Goal: Task Accomplishment & Management: Complete application form

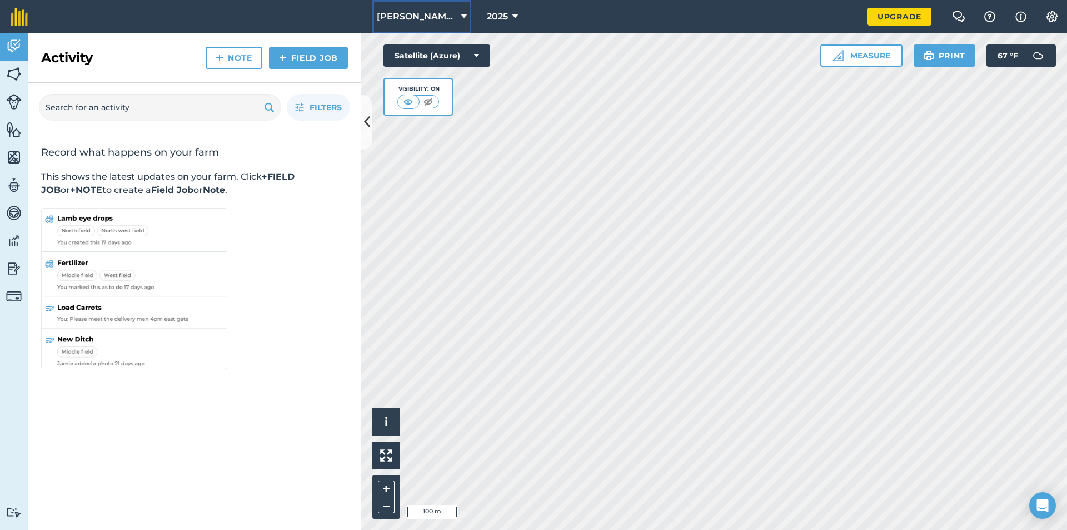
click at [464, 16] on icon at bounding box center [464, 16] width 6 height 13
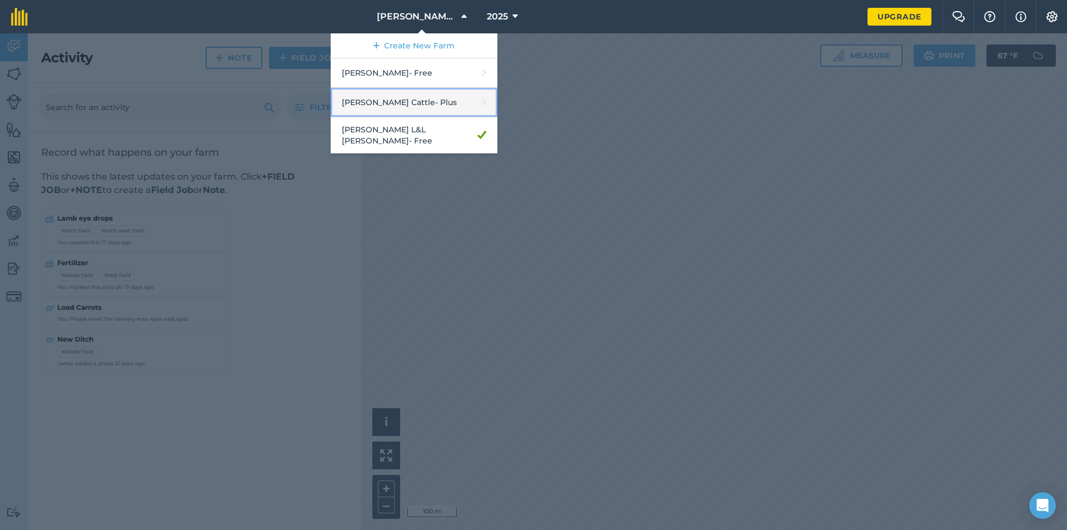
click at [419, 105] on link "[PERSON_NAME] Cattle - Plus" at bounding box center [414, 102] width 167 height 29
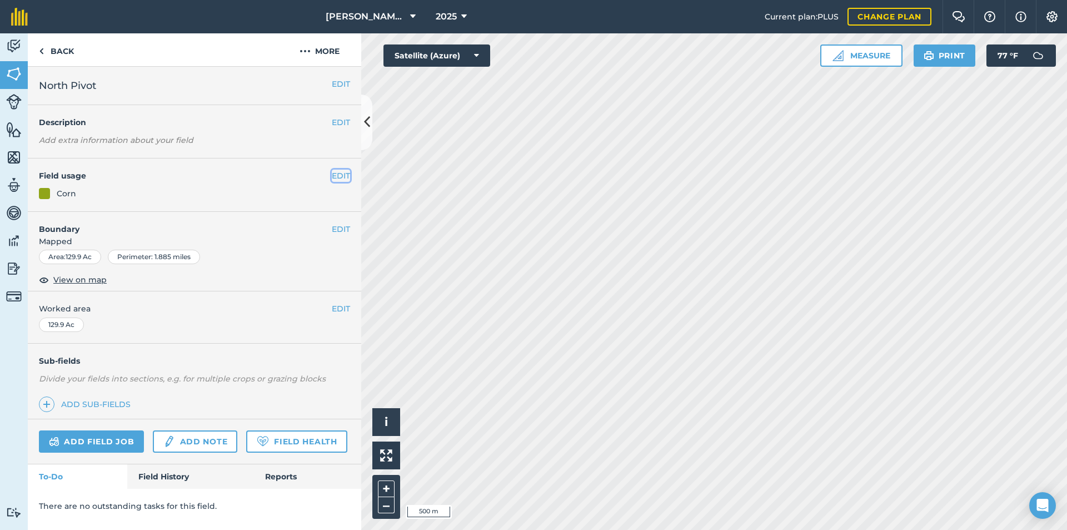
click at [343, 177] on button "EDIT" at bounding box center [341, 176] width 18 height 12
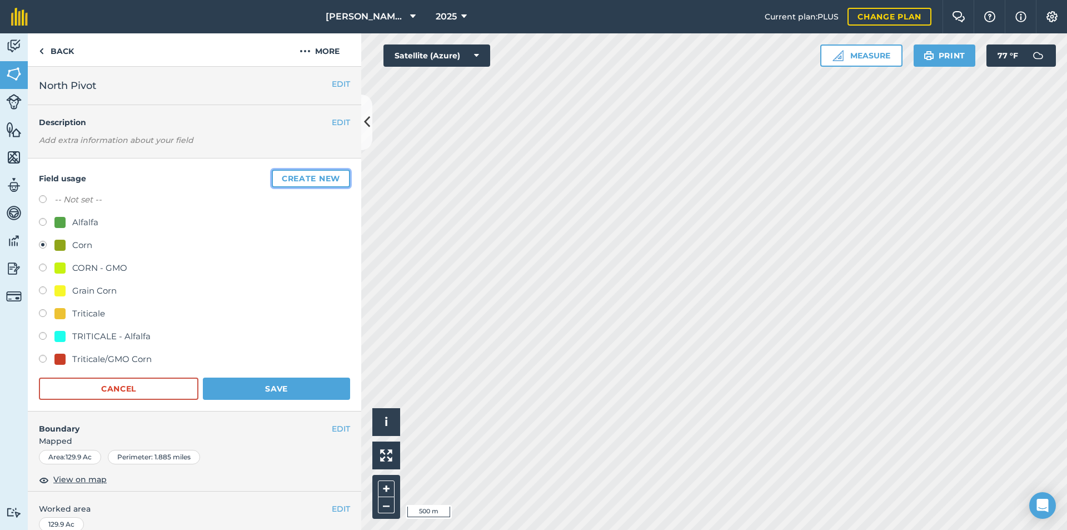
click at [289, 178] on button "Create new" at bounding box center [311, 179] width 78 height 18
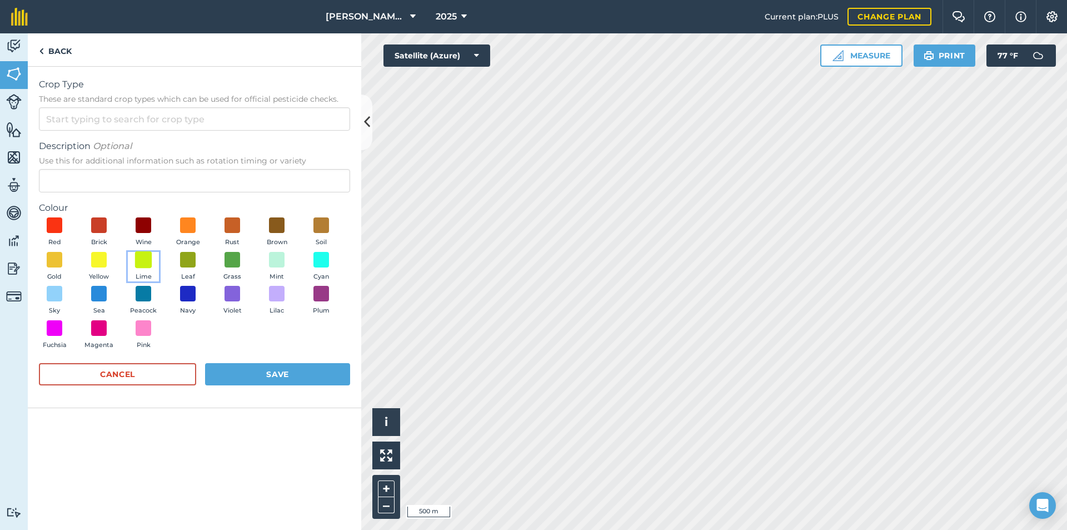
click at [146, 265] on span at bounding box center [143, 259] width 17 height 17
click at [92, 122] on input "Crop Type These are standard crop types which can be used for official pesticid…" at bounding box center [194, 118] width 311 height 23
click at [74, 147] on li "Other" at bounding box center [194, 144] width 310 height 26
type input "Other"
click at [85, 172] on input "Description Optional Use this for additional information such as rotation timin…" at bounding box center [194, 180] width 311 height 23
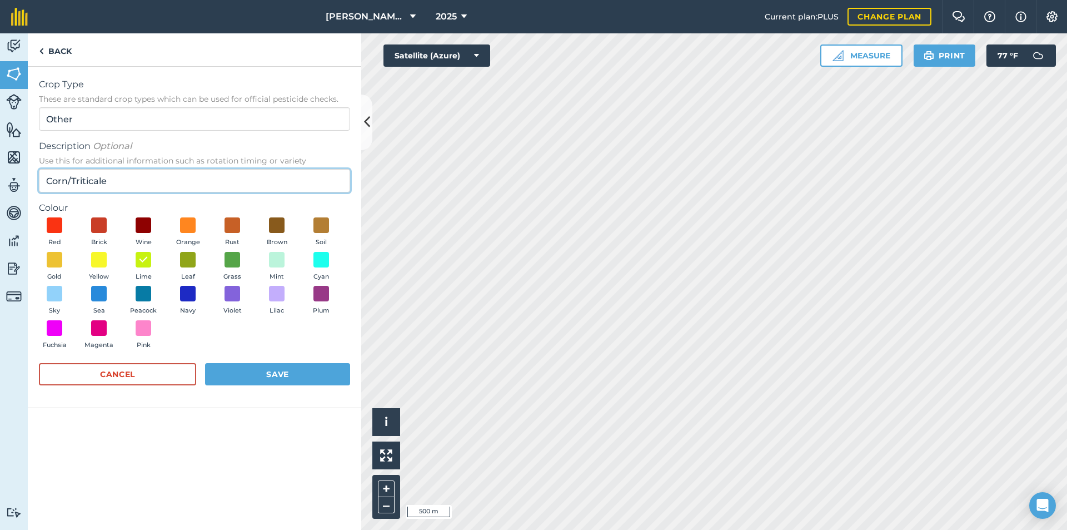
type input "Corn/Triticale"
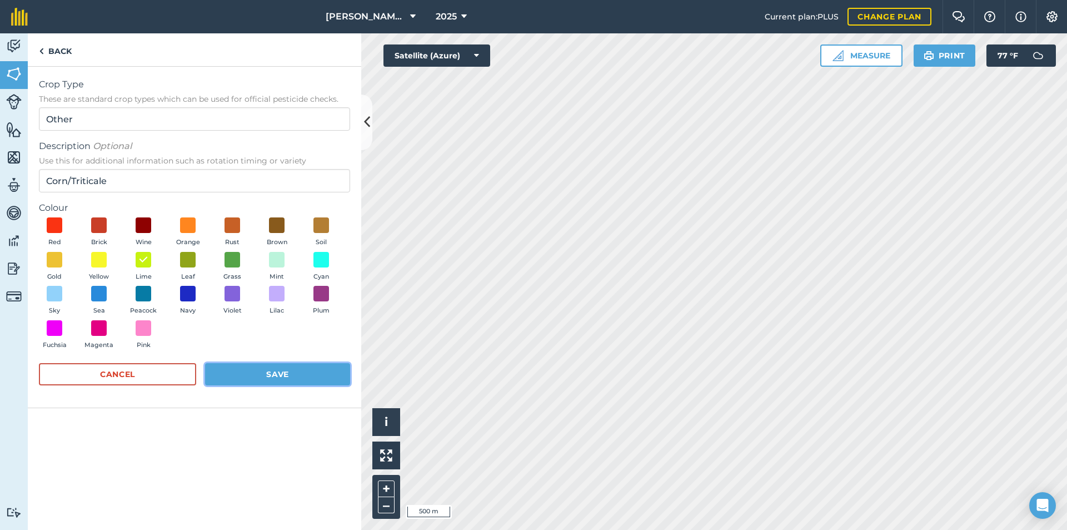
click at [259, 371] on button "Save" at bounding box center [277, 374] width 145 height 22
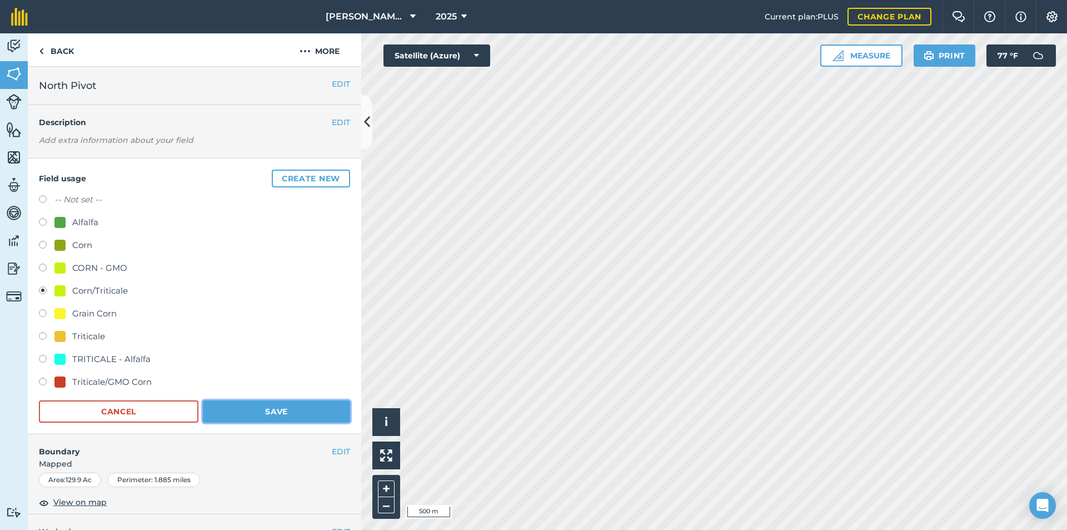
click at [276, 410] on button "Save" at bounding box center [276, 411] width 147 height 22
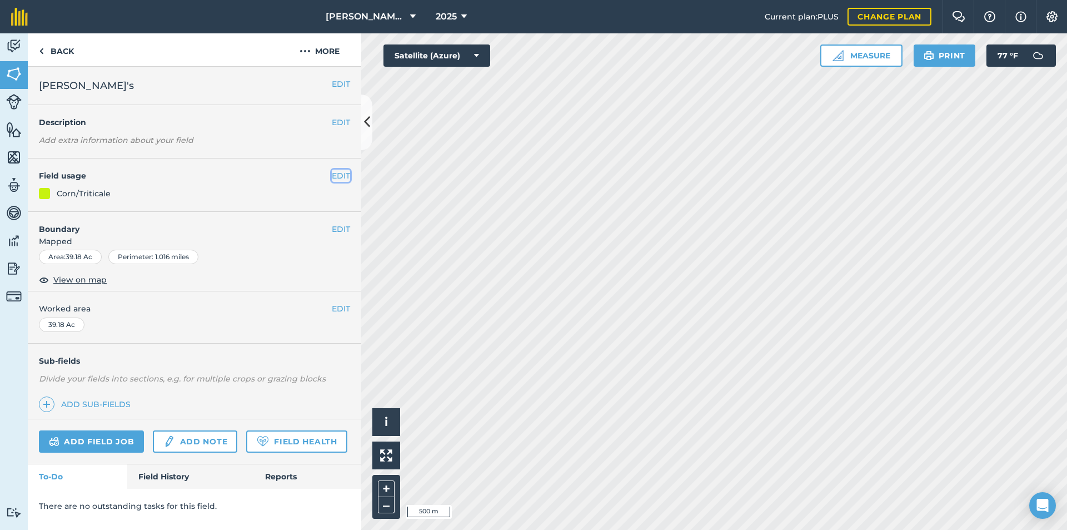
click at [340, 175] on button "EDIT" at bounding box center [341, 176] width 18 height 12
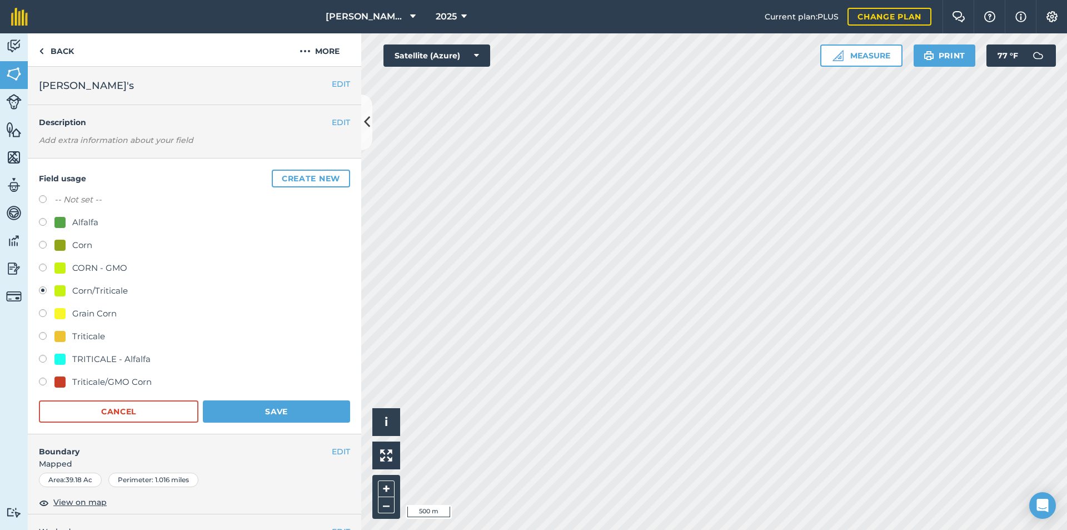
click at [36, 384] on div "Field usage Create new -- Not set -- Alfalfa Corn CORN - GMO Corn/Triticale Gra…" at bounding box center [195, 296] width 334 height 276
click at [43, 382] on label at bounding box center [47, 382] width 16 height 11
radio input "true"
radio input "false"
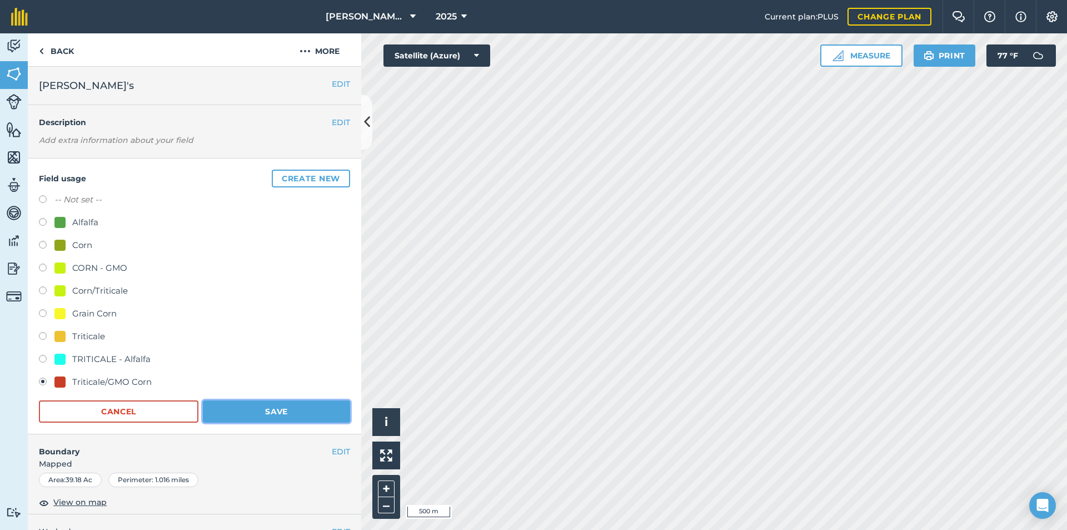
click at [252, 406] on button "Save" at bounding box center [276, 411] width 147 height 22
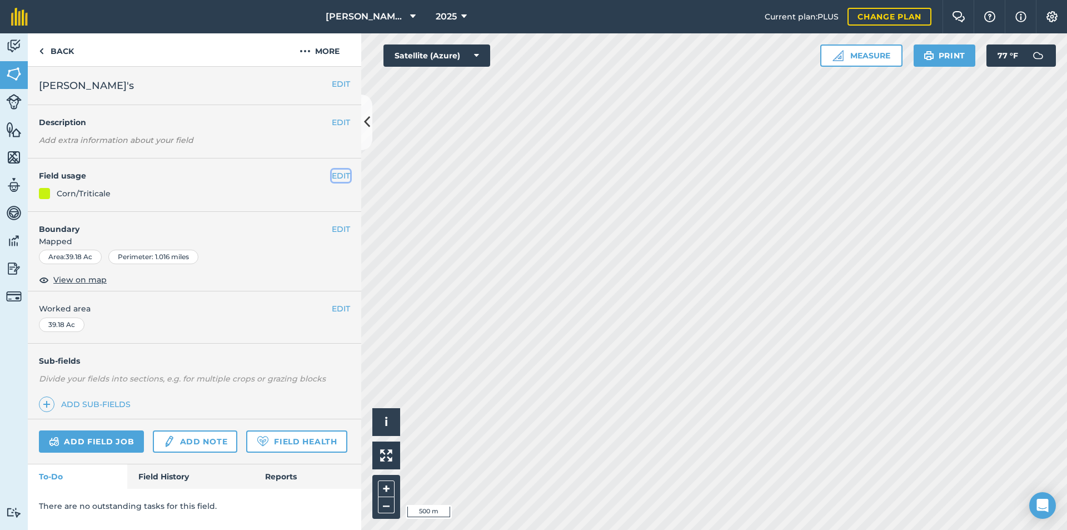
click at [341, 176] on button "EDIT" at bounding box center [341, 176] width 18 height 12
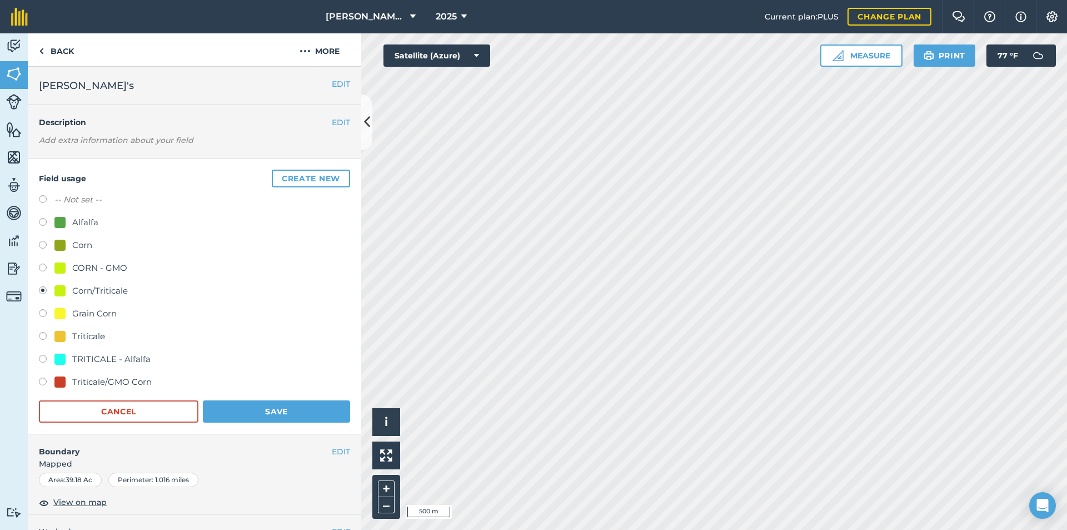
click at [41, 380] on label at bounding box center [47, 382] width 16 height 11
radio input "true"
radio input "false"
click at [270, 408] on button "Save" at bounding box center [276, 411] width 147 height 22
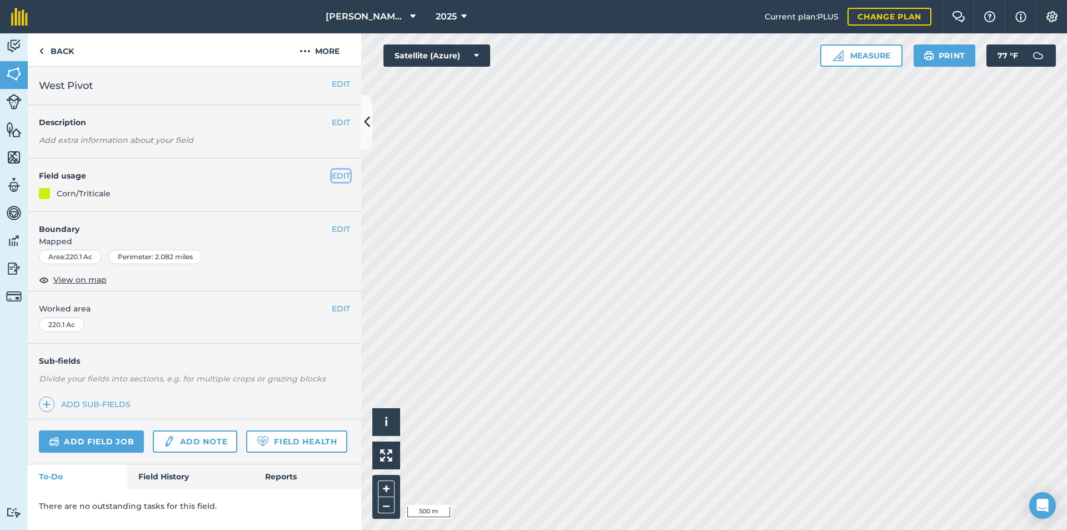
click at [347, 177] on button "EDIT" at bounding box center [341, 176] width 18 height 12
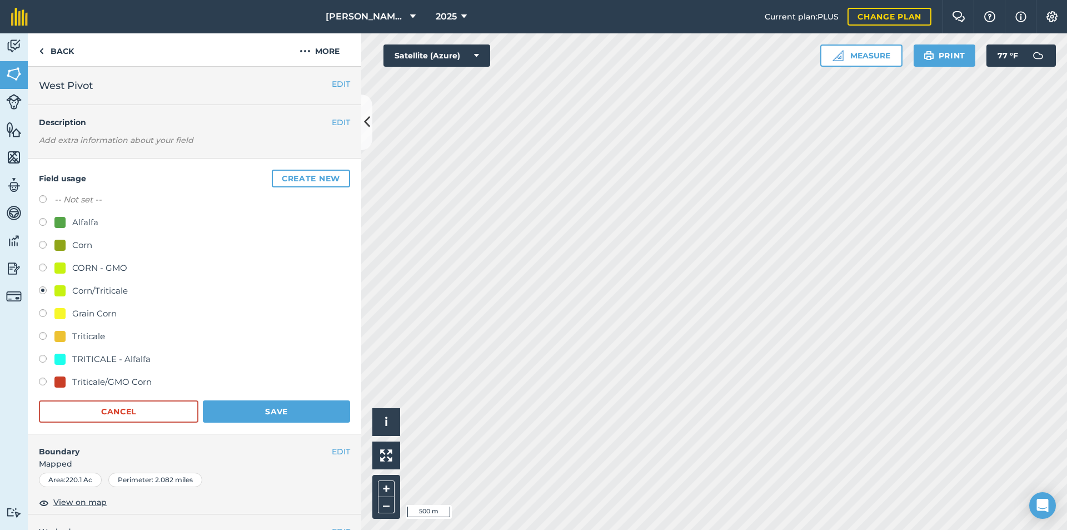
click at [42, 356] on label at bounding box center [47, 360] width 16 height 11
radio input "true"
radio input "false"
click at [276, 416] on button "Save" at bounding box center [276, 411] width 147 height 22
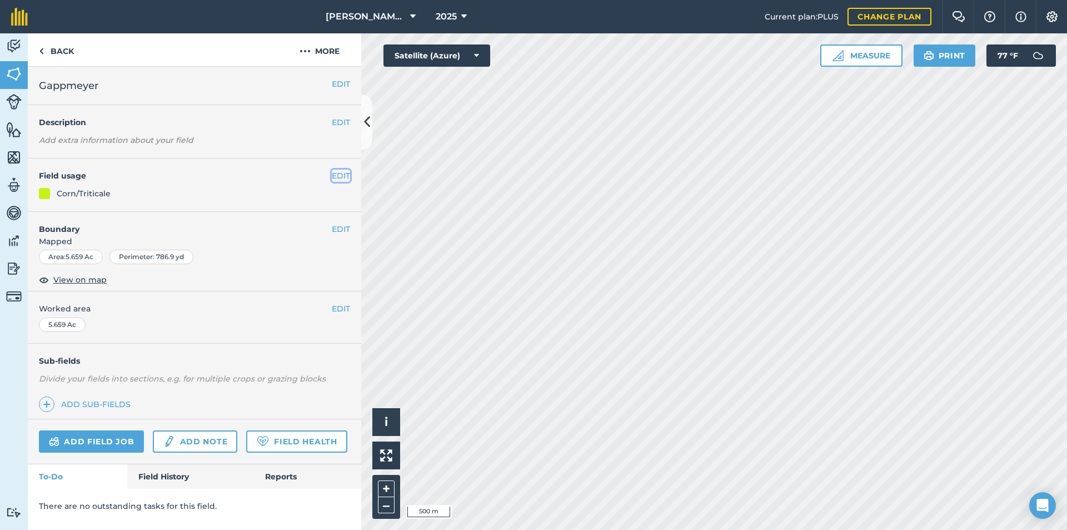
click at [340, 179] on button "EDIT" at bounding box center [341, 176] width 18 height 12
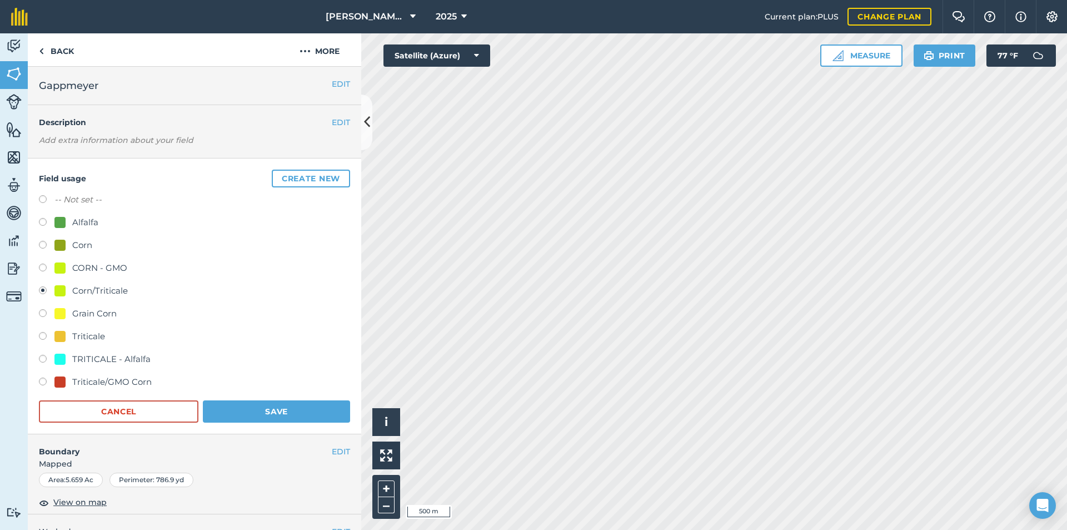
click at [43, 359] on label at bounding box center [47, 360] width 16 height 11
radio input "true"
radio input "false"
click at [254, 409] on button "Save" at bounding box center [276, 411] width 147 height 22
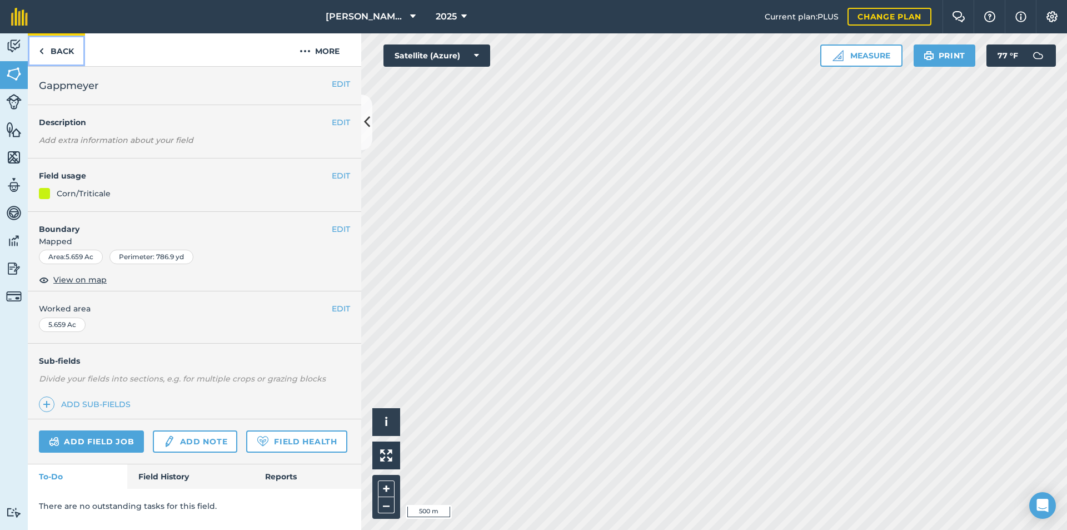
click at [51, 51] on link "Back" at bounding box center [56, 49] width 57 height 33
click at [53, 52] on link "Back" at bounding box center [56, 49] width 57 height 33
click at [335, 176] on button "EDIT" at bounding box center [341, 176] width 18 height 12
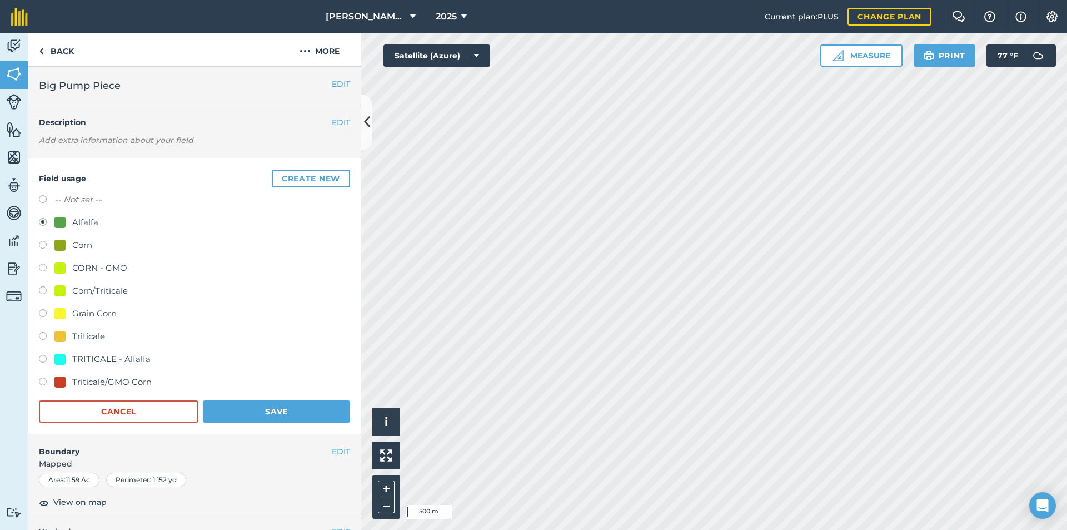
click at [41, 358] on label at bounding box center [47, 360] width 16 height 11
radio input "true"
radio input "false"
click at [251, 413] on button "Save" at bounding box center [276, 411] width 147 height 22
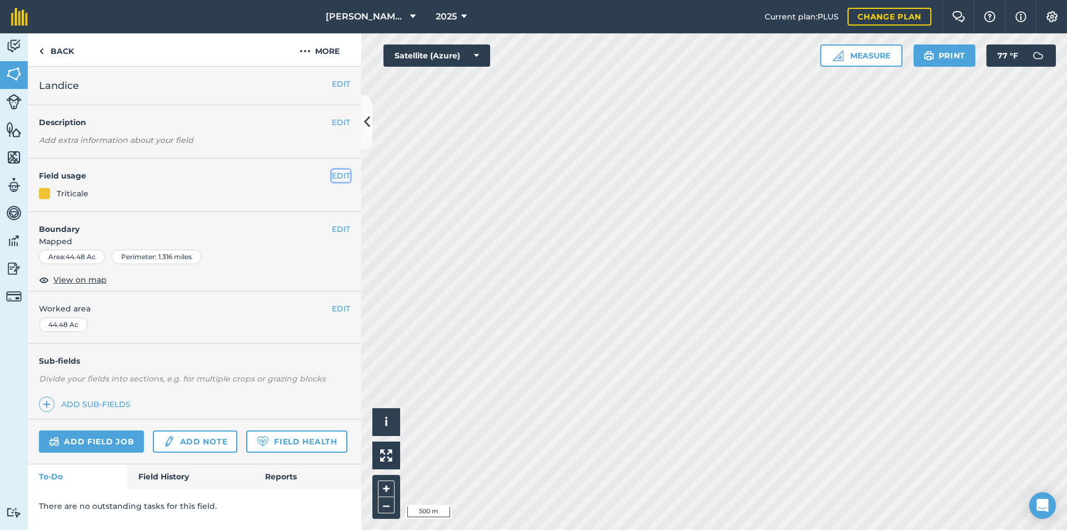
click at [337, 177] on button "EDIT" at bounding box center [341, 176] width 18 height 12
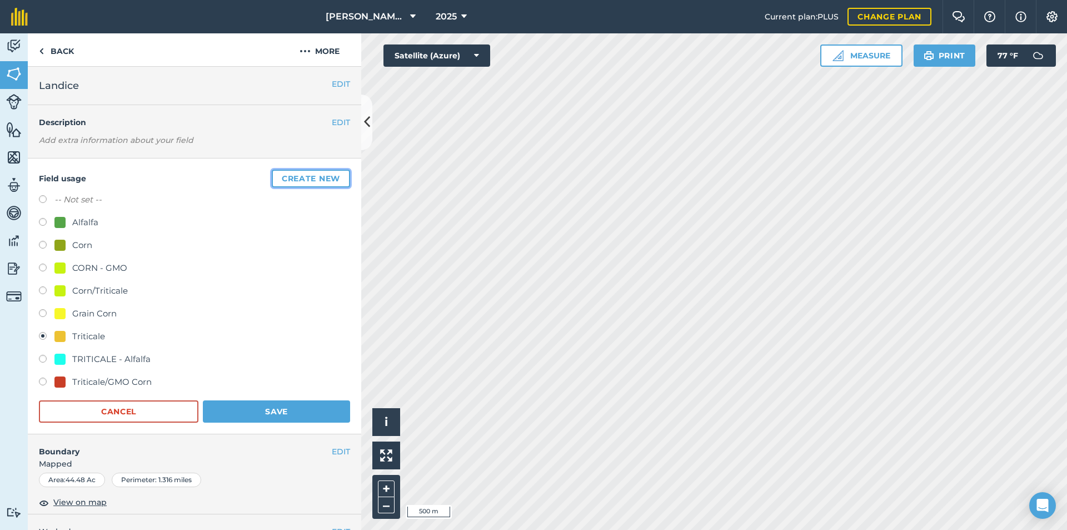
click at [286, 180] on button "Create new" at bounding box center [311, 179] width 78 height 18
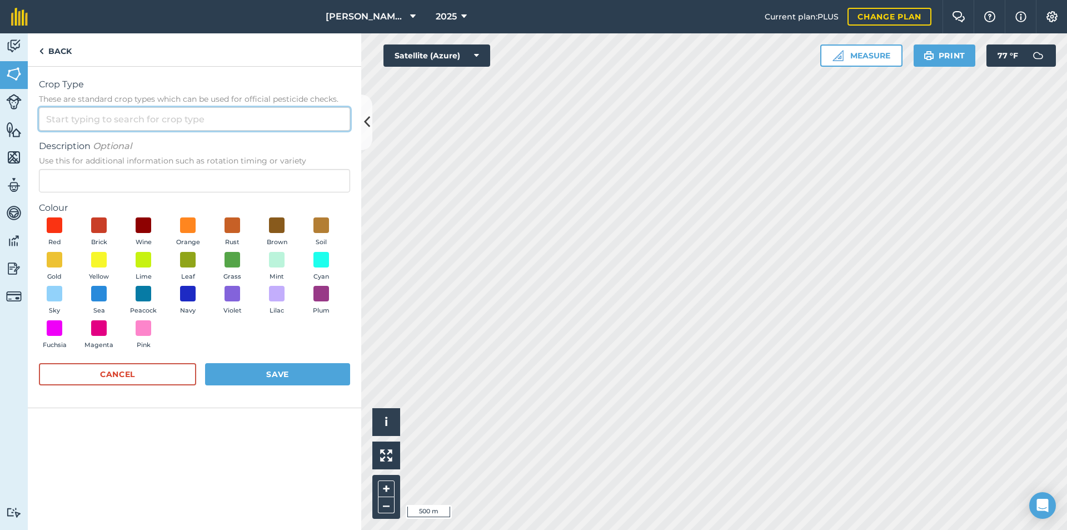
click at [108, 116] on input "Crop Type These are standard crop types which can be used for official pesticid…" at bounding box center [194, 118] width 311 height 23
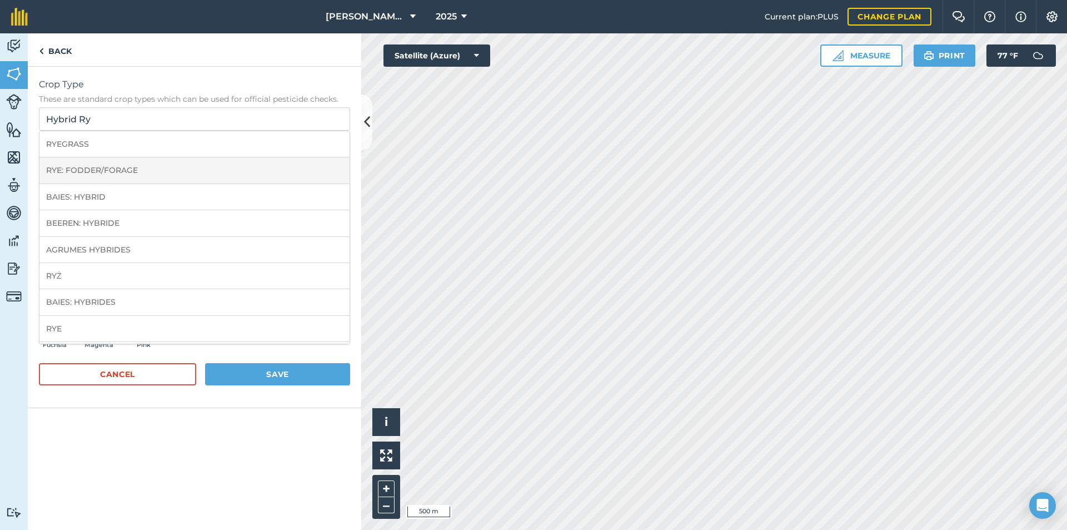
click at [102, 168] on li "RYE: FODDER/FORAGE" at bounding box center [194, 170] width 310 height 26
type input "RYE: FODDER/FORAGE"
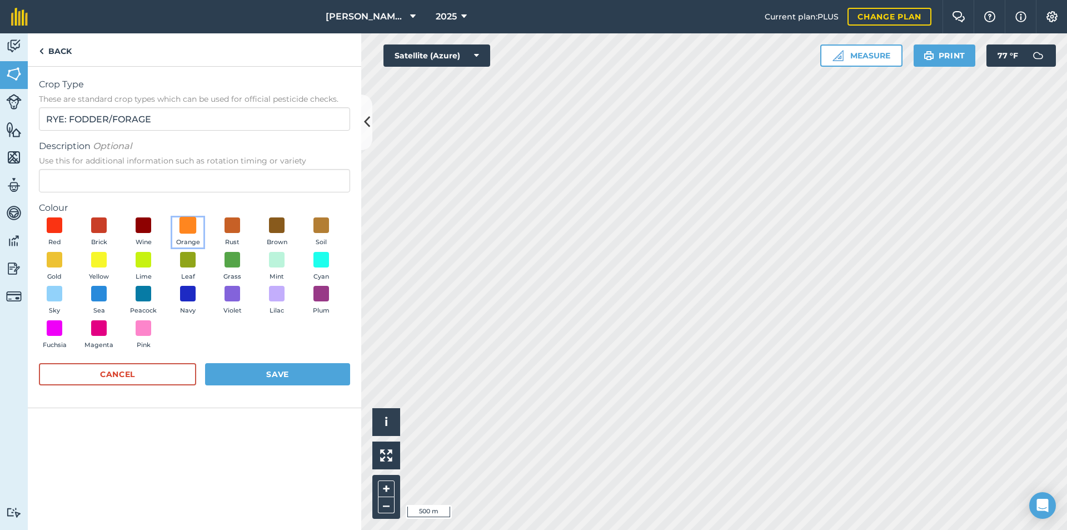
click at [187, 225] on span at bounding box center [188, 225] width 17 height 17
click at [263, 372] on button "Save" at bounding box center [277, 374] width 145 height 22
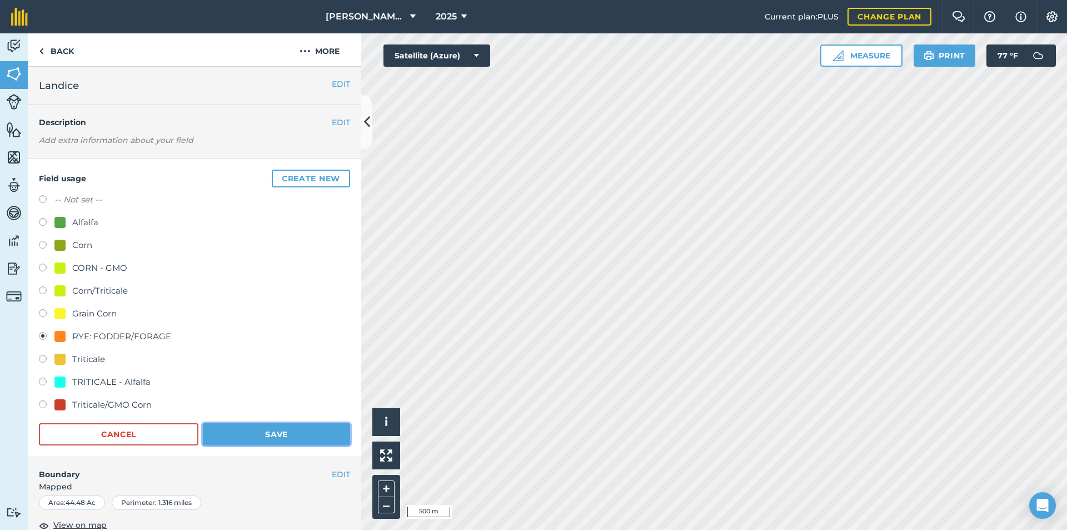
click at [266, 431] on button "Save" at bounding box center [276, 434] width 147 height 22
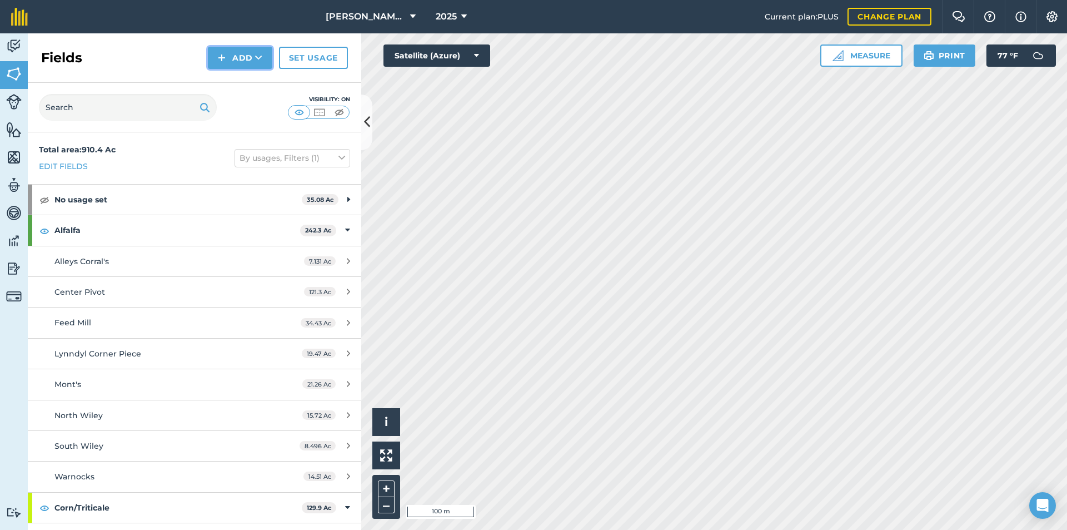
click at [210, 53] on button "Add" at bounding box center [240, 58] width 64 height 22
click at [247, 86] on link "Draw" at bounding box center [240, 83] width 61 height 24
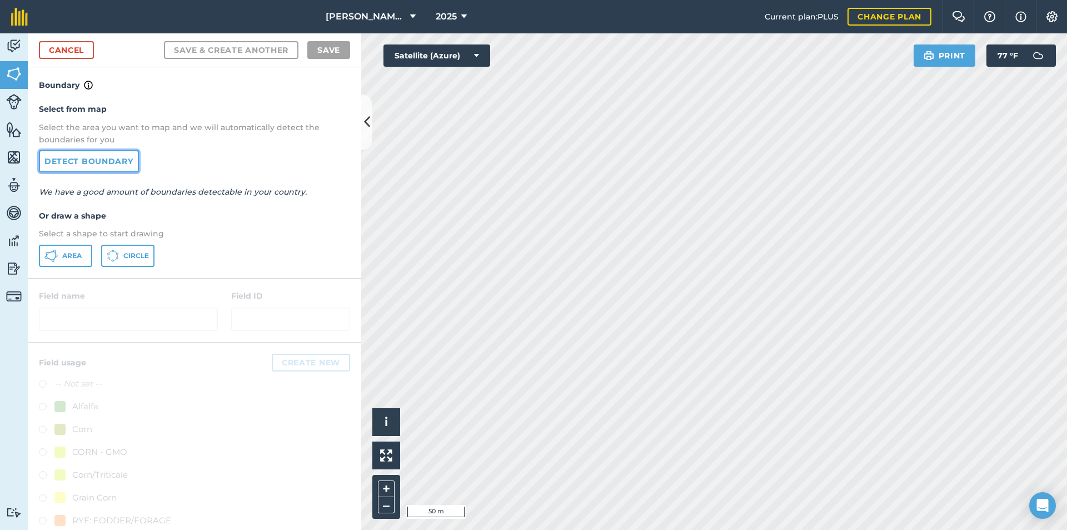
click at [106, 161] on link "Detect boundary" at bounding box center [89, 161] width 100 height 22
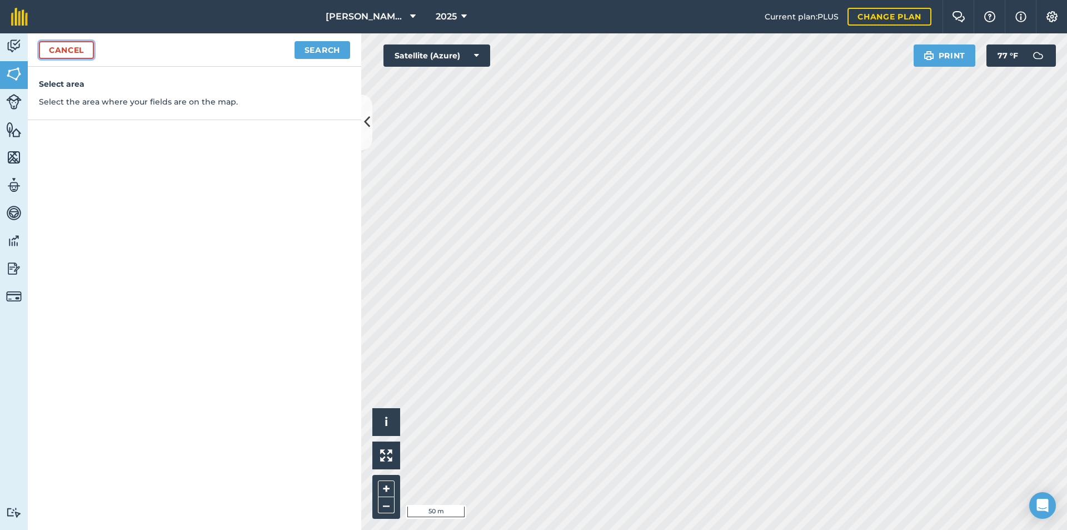
click at [73, 49] on link "Cancel" at bounding box center [66, 50] width 55 height 18
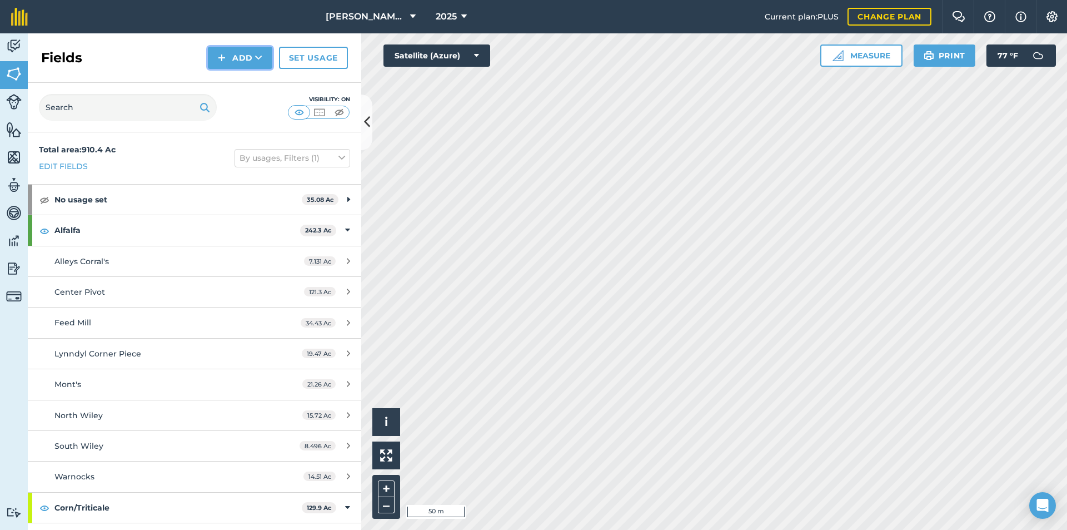
click at [221, 55] on img at bounding box center [222, 57] width 8 height 13
click at [237, 82] on link "Draw" at bounding box center [240, 83] width 61 height 24
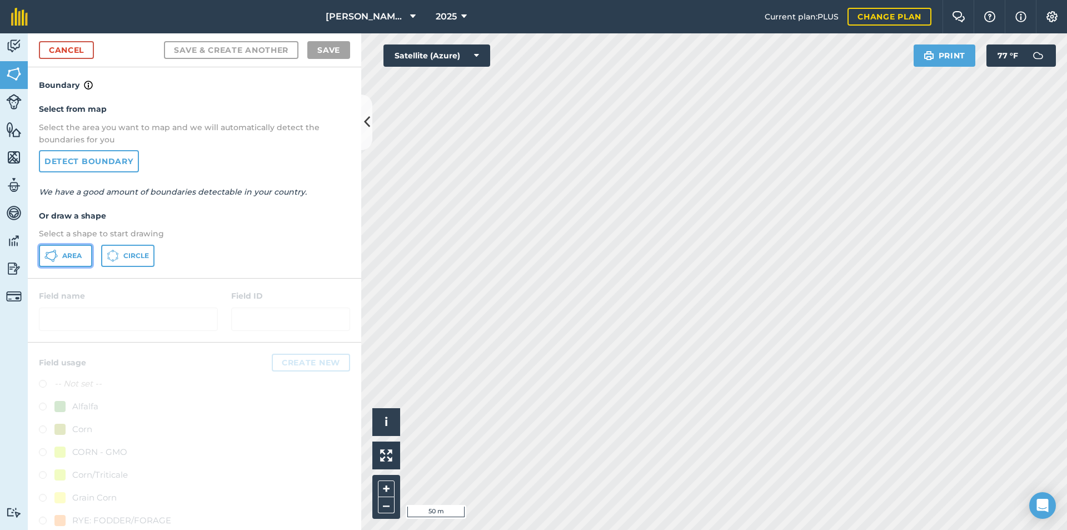
click at [49, 251] on icon at bounding box center [50, 255] width 13 height 13
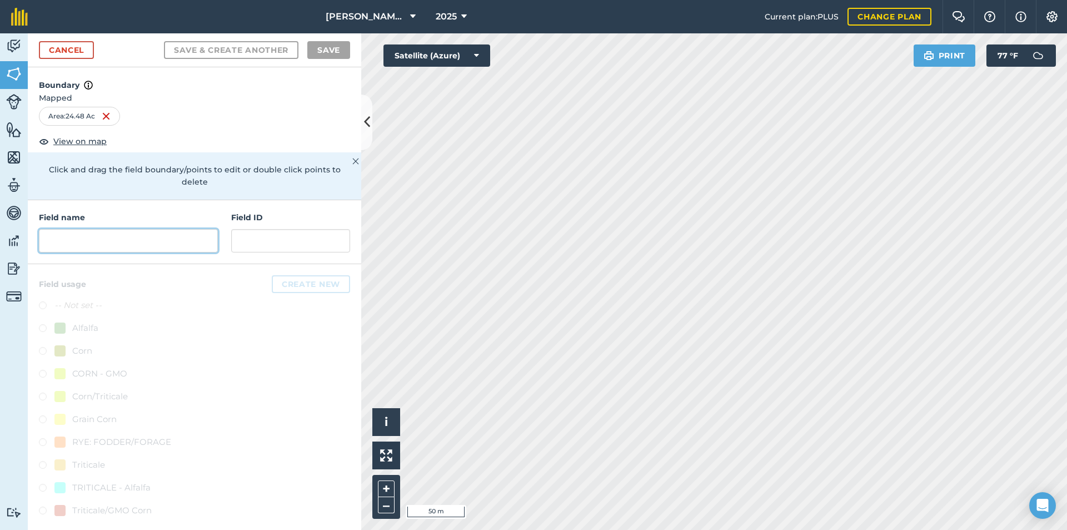
click at [81, 236] on input "text" at bounding box center [128, 240] width 179 height 23
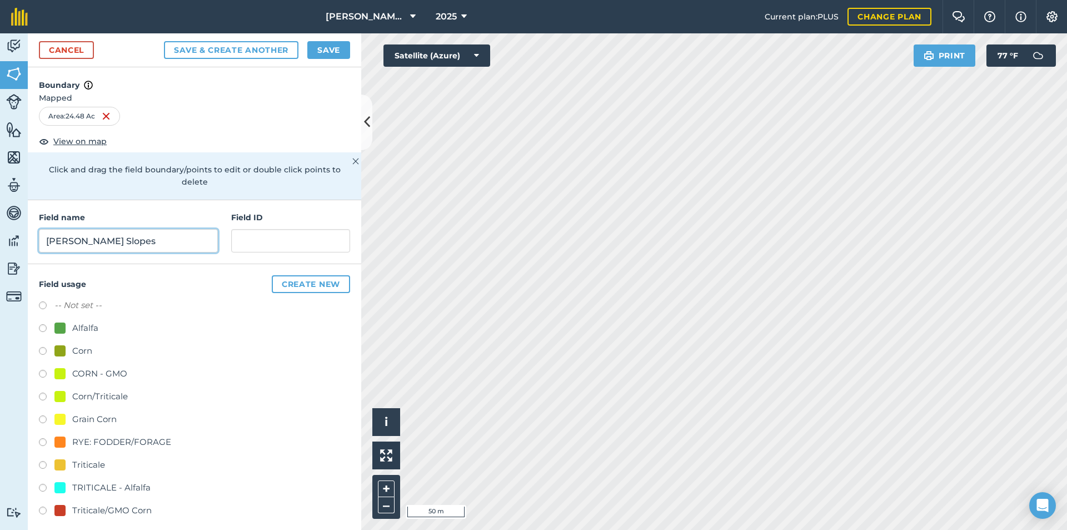
type input "[PERSON_NAME] Slopes"
click at [42, 438] on label at bounding box center [47, 443] width 16 height 11
radio input "true"
click at [296, 276] on button "Create new" at bounding box center [311, 284] width 78 height 18
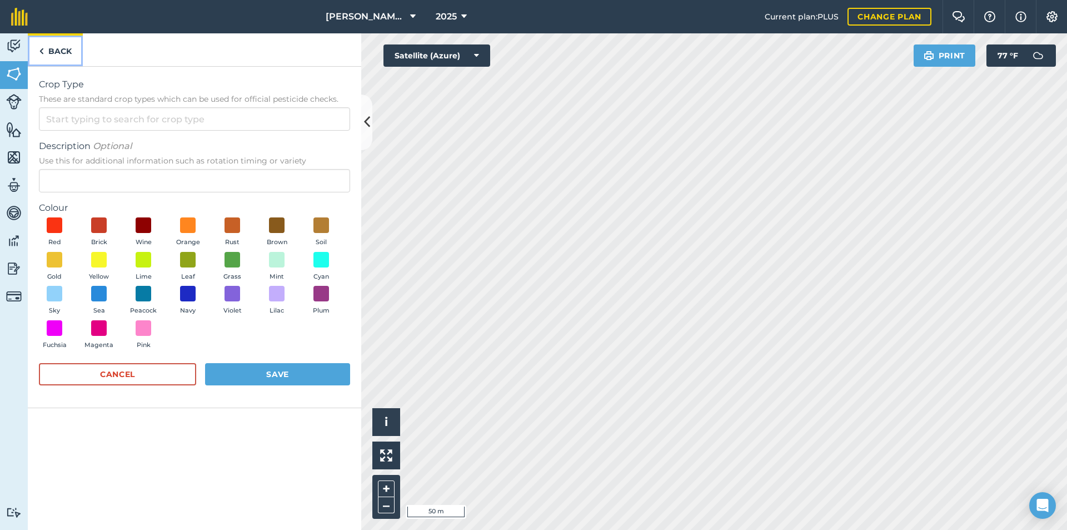
click at [54, 48] on link "Back" at bounding box center [55, 49] width 55 height 33
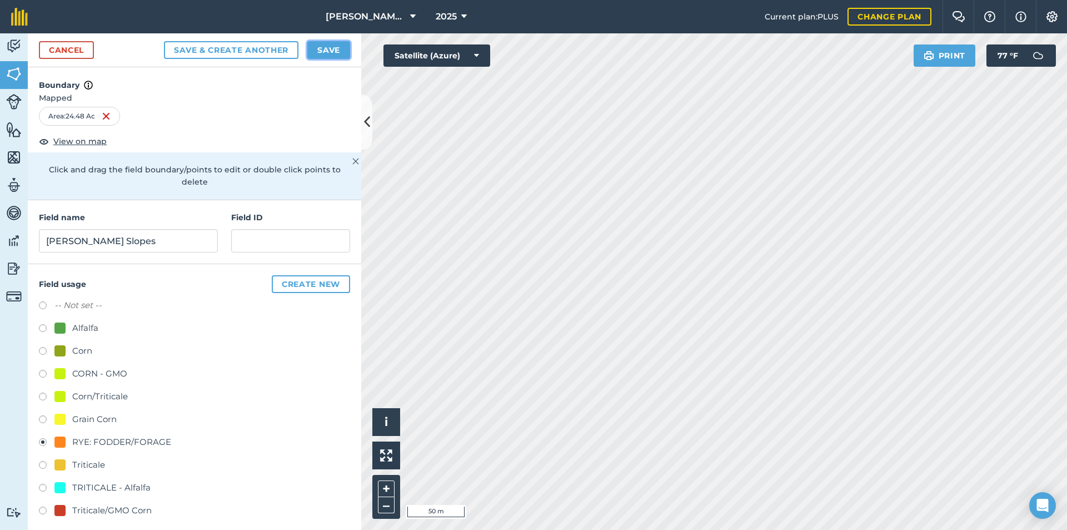
click at [328, 51] on button "Save" at bounding box center [328, 50] width 43 height 18
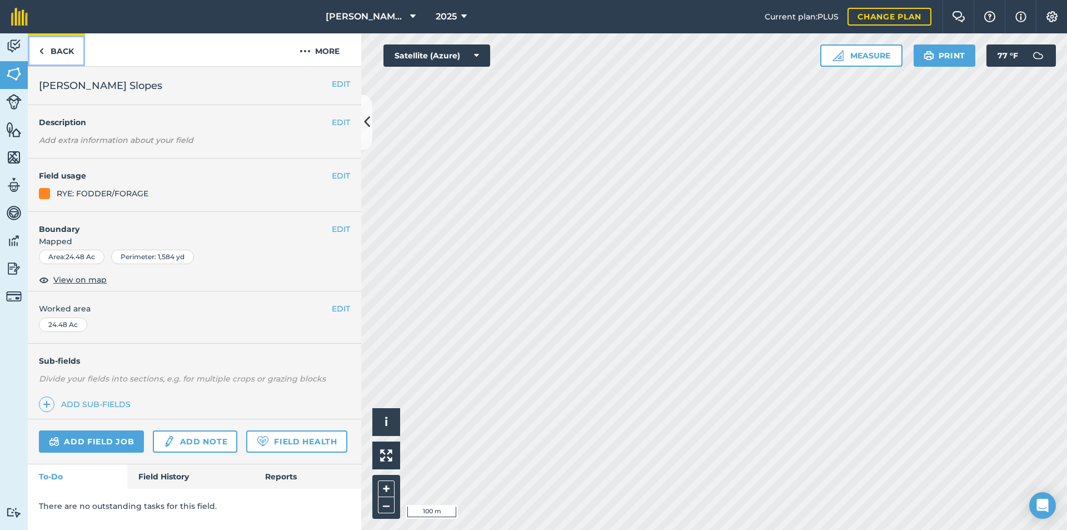
click at [58, 54] on link "Back" at bounding box center [56, 49] width 57 height 33
click at [337, 178] on button "EDIT" at bounding box center [341, 176] width 18 height 12
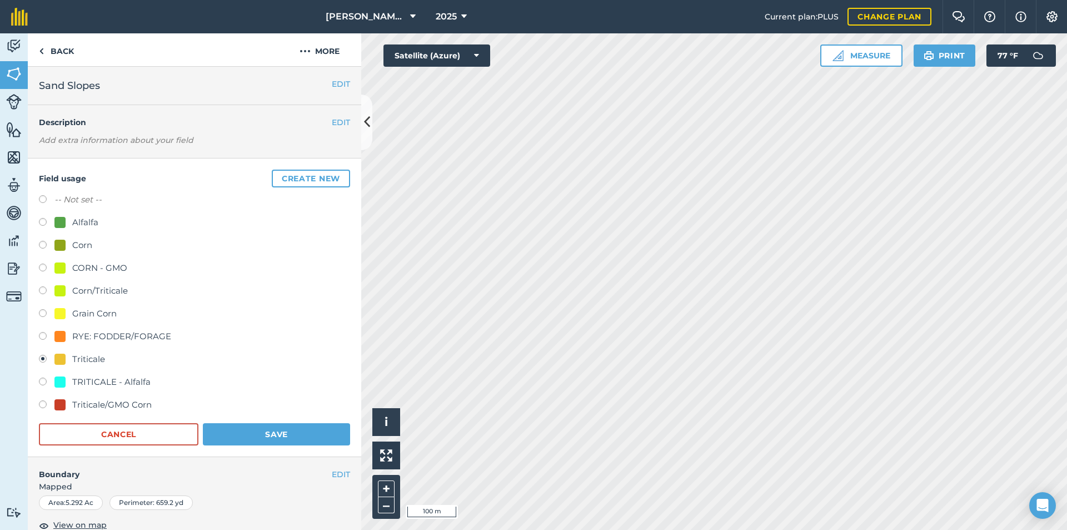
click at [39, 337] on label at bounding box center [47, 337] width 16 height 11
radio input "true"
radio input "false"
click at [244, 436] on button "Save" at bounding box center [276, 434] width 147 height 22
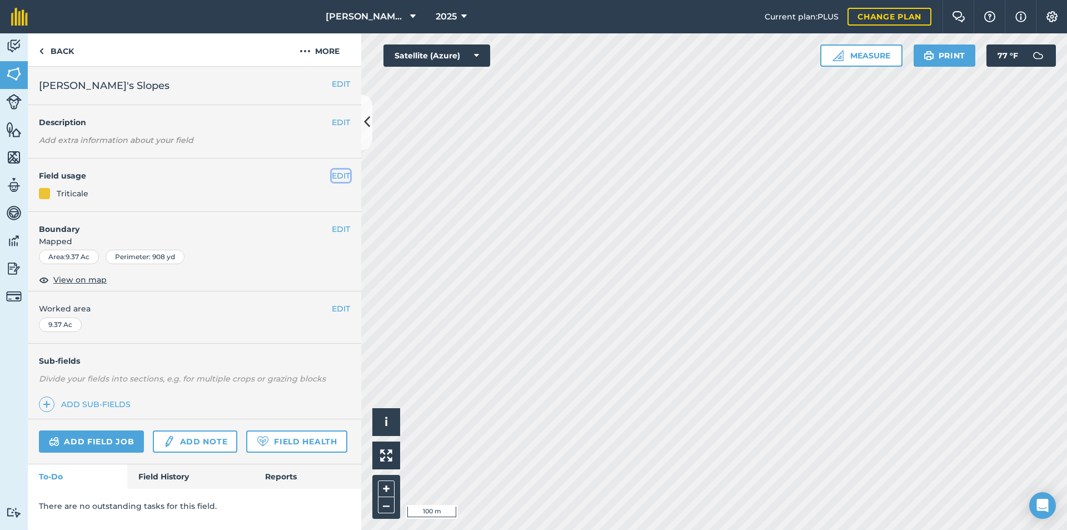
click at [339, 177] on button "EDIT" at bounding box center [341, 176] width 18 height 12
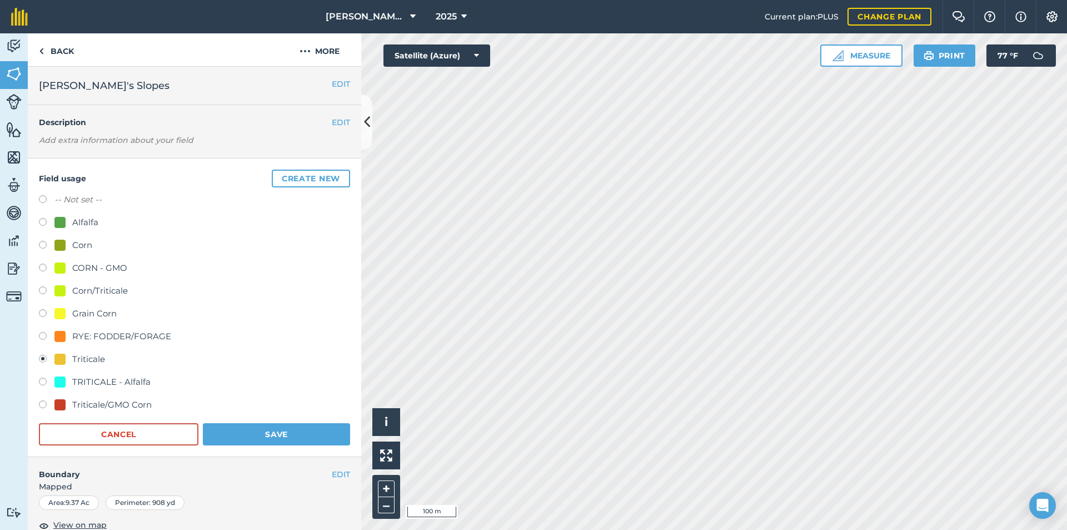
click at [46, 335] on label at bounding box center [47, 337] width 16 height 11
radio input "true"
radio input "false"
click at [266, 440] on button "Save" at bounding box center [276, 434] width 147 height 22
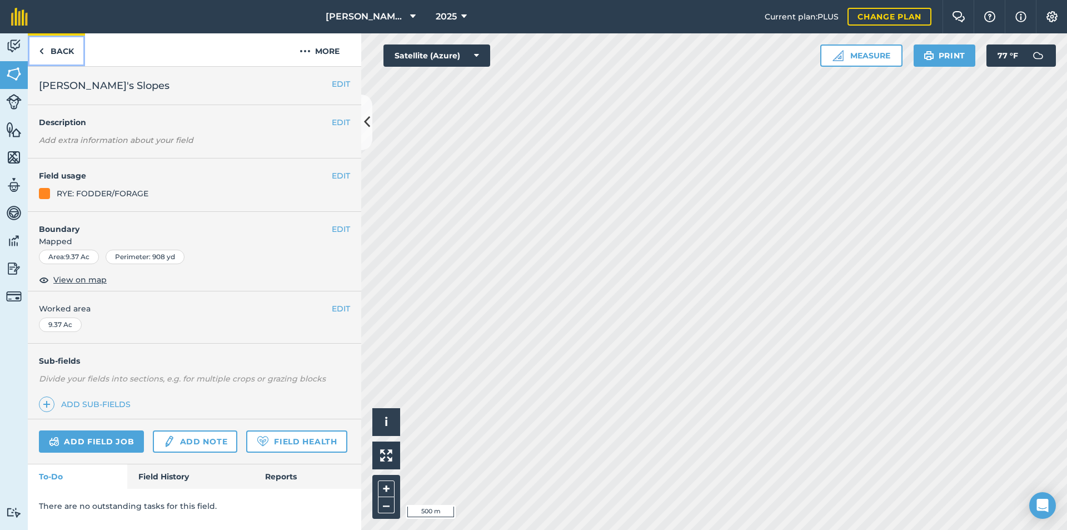
click at [62, 53] on link "Back" at bounding box center [56, 49] width 57 height 33
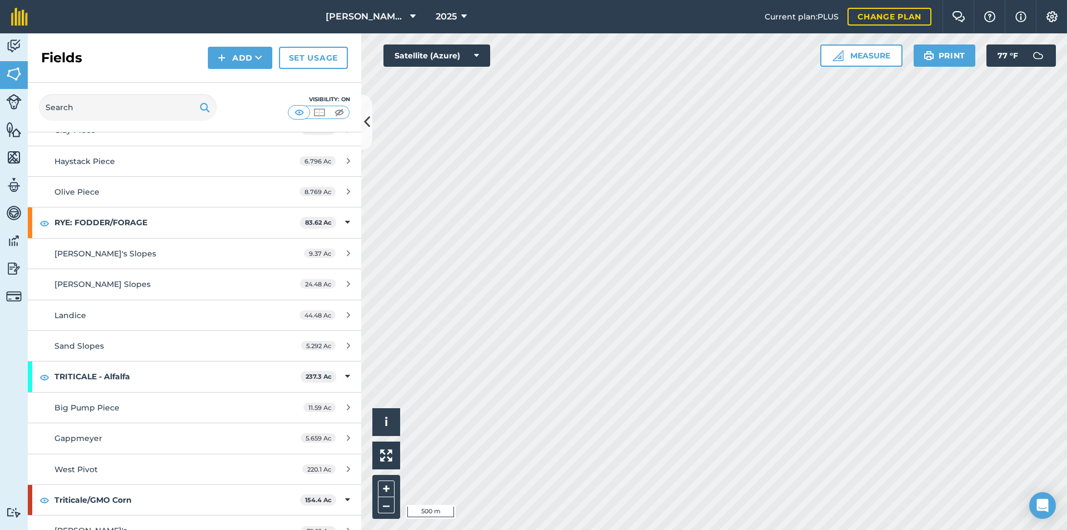
scroll to position [547, 0]
